Goal: Transaction & Acquisition: Book appointment/travel/reservation

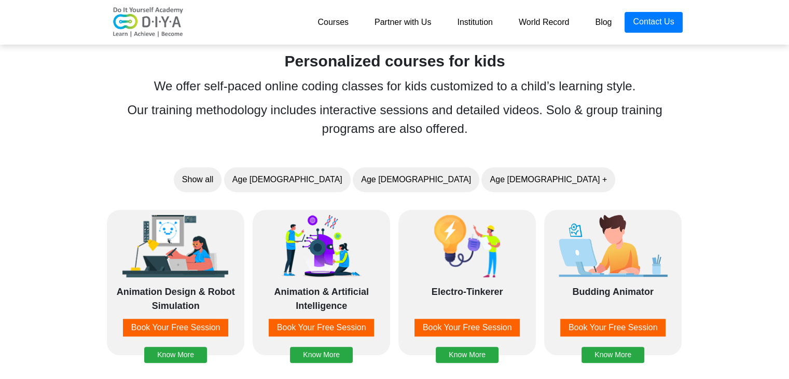
scroll to position [762, 0]
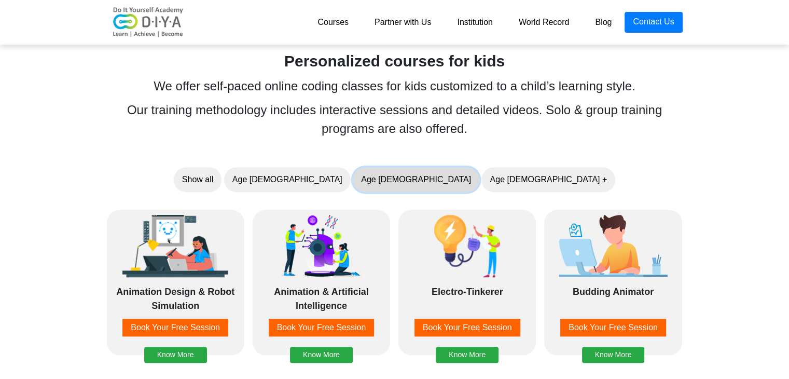
click at [435, 176] on button "Age 7-10" at bounding box center [416, 179] width 127 height 25
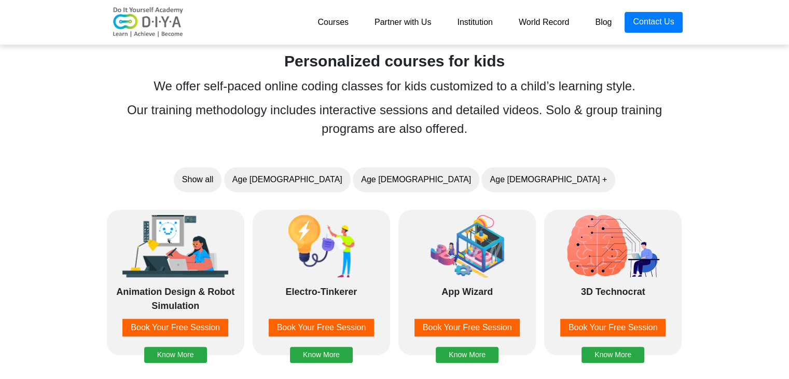
click at [224, 350] on div "Animation Design & Robot Simulation Book Your Free Session Know More" at bounding box center [175, 282] width 137 height 145
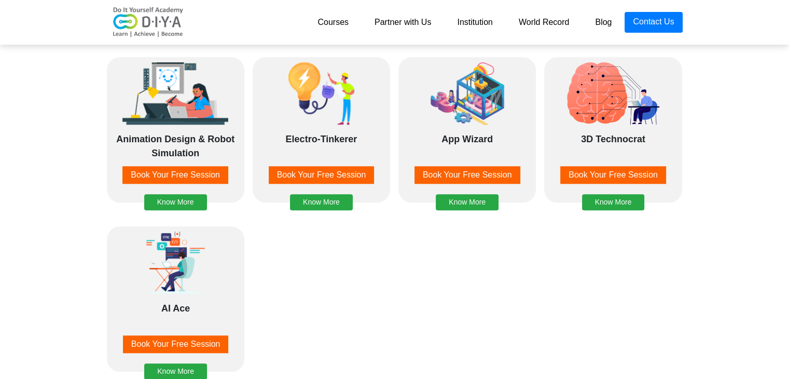
scroll to position [881, 0]
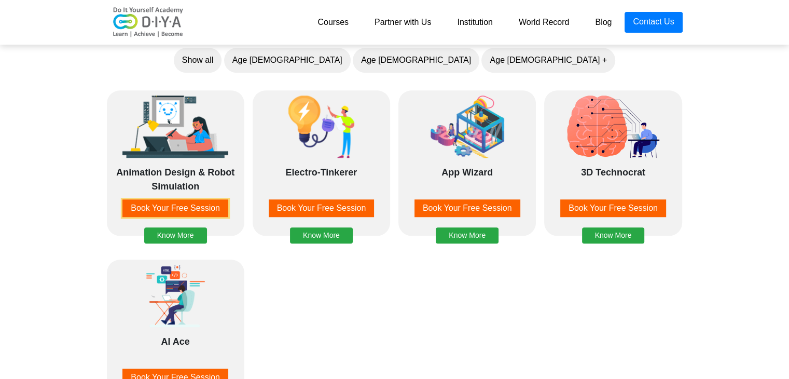
click at [210, 205] on button "Book Your Free Session" at bounding box center [175, 208] width 106 height 18
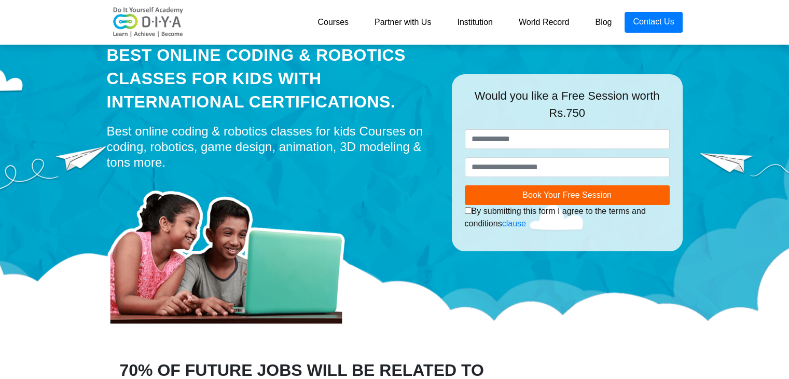
scroll to position [40, 0]
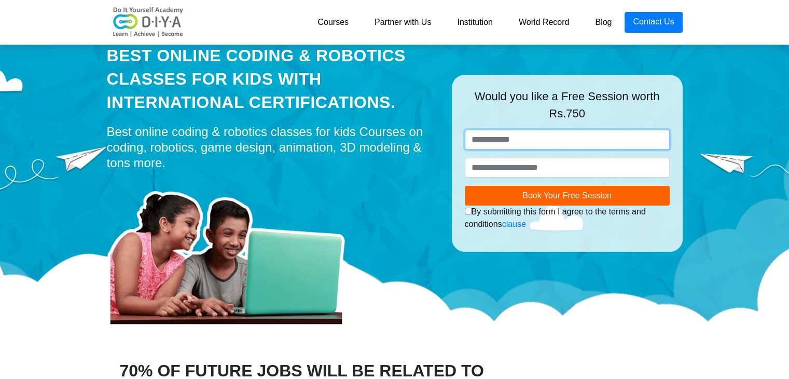
click at [529, 142] on input "text" at bounding box center [567, 140] width 205 height 20
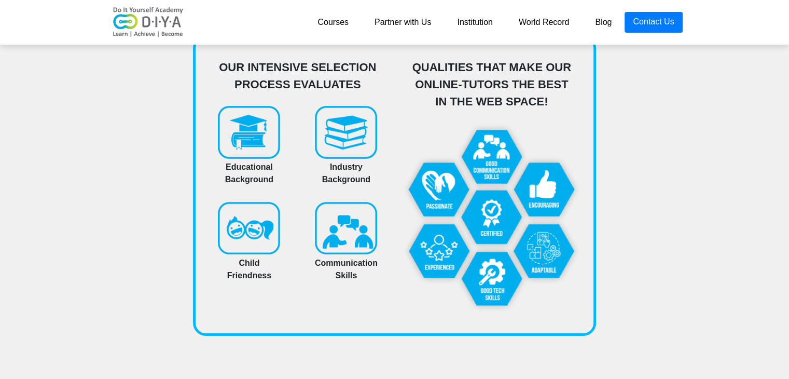
scroll to position [3582, 0]
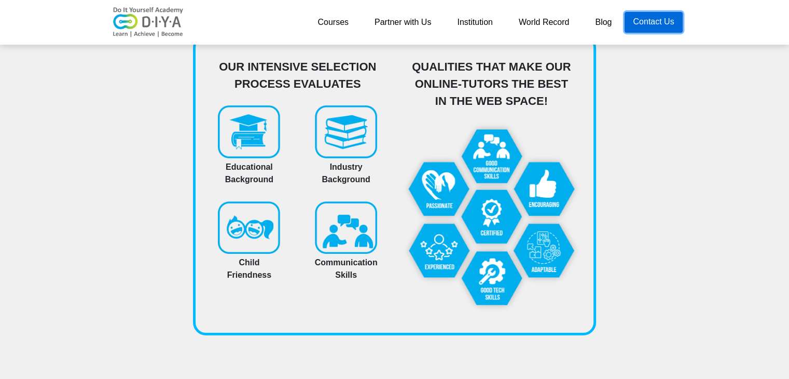
click at [667, 15] on link "Contact Us" at bounding box center [654, 22] width 58 height 21
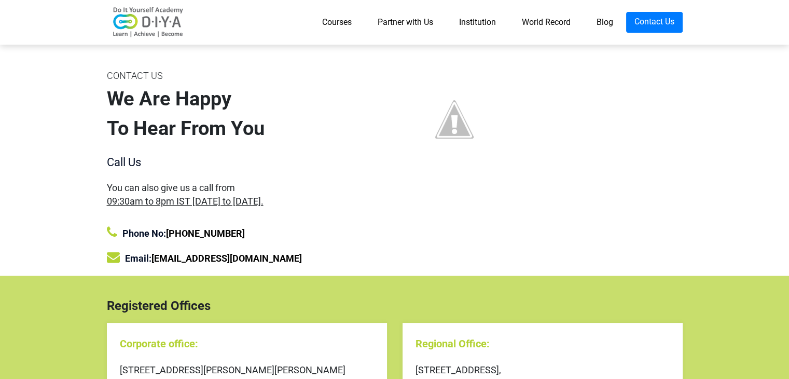
click at [567, 21] on link "World Record" at bounding box center [546, 22] width 75 height 21
